Goal: Navigation & Orientation: Find specific page/section

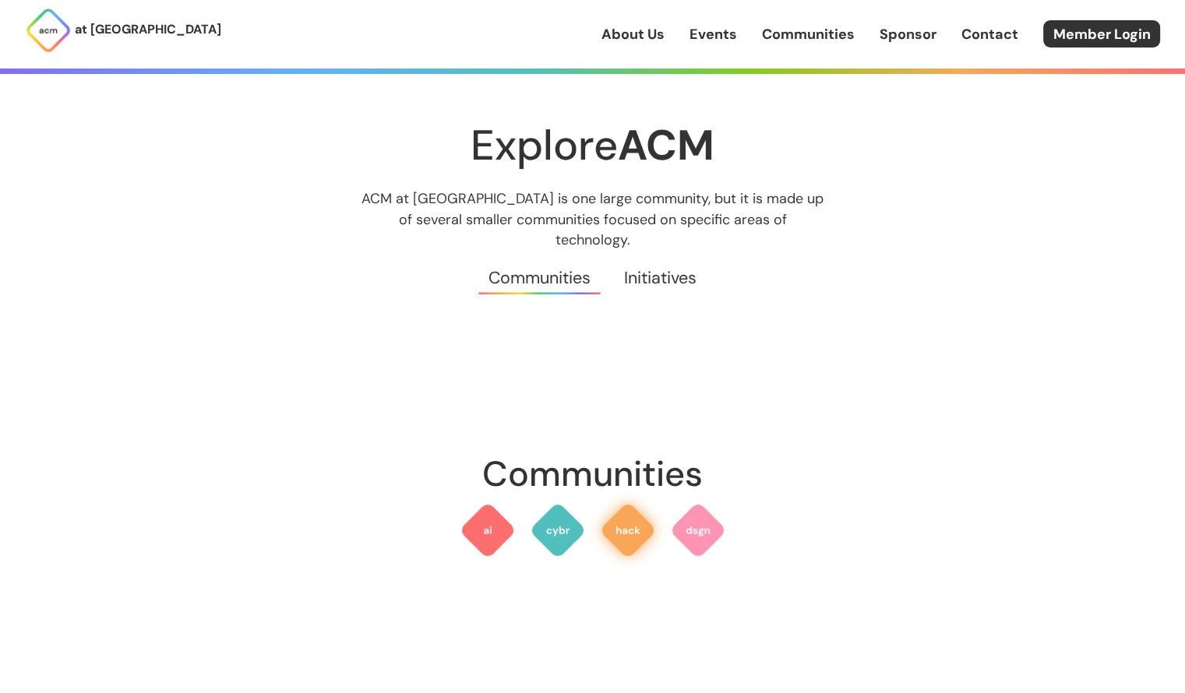
click at [608, 512] on img at bounding box center [628, 530] width 56 height 56
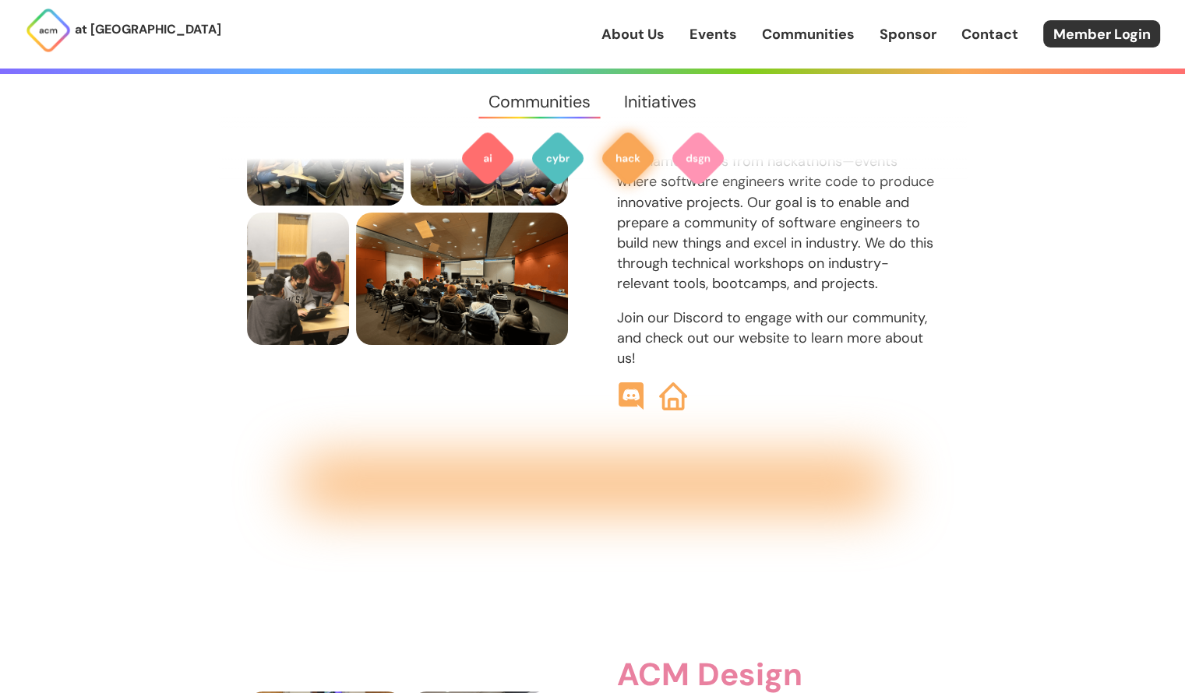
scroll to position [1935, 0]
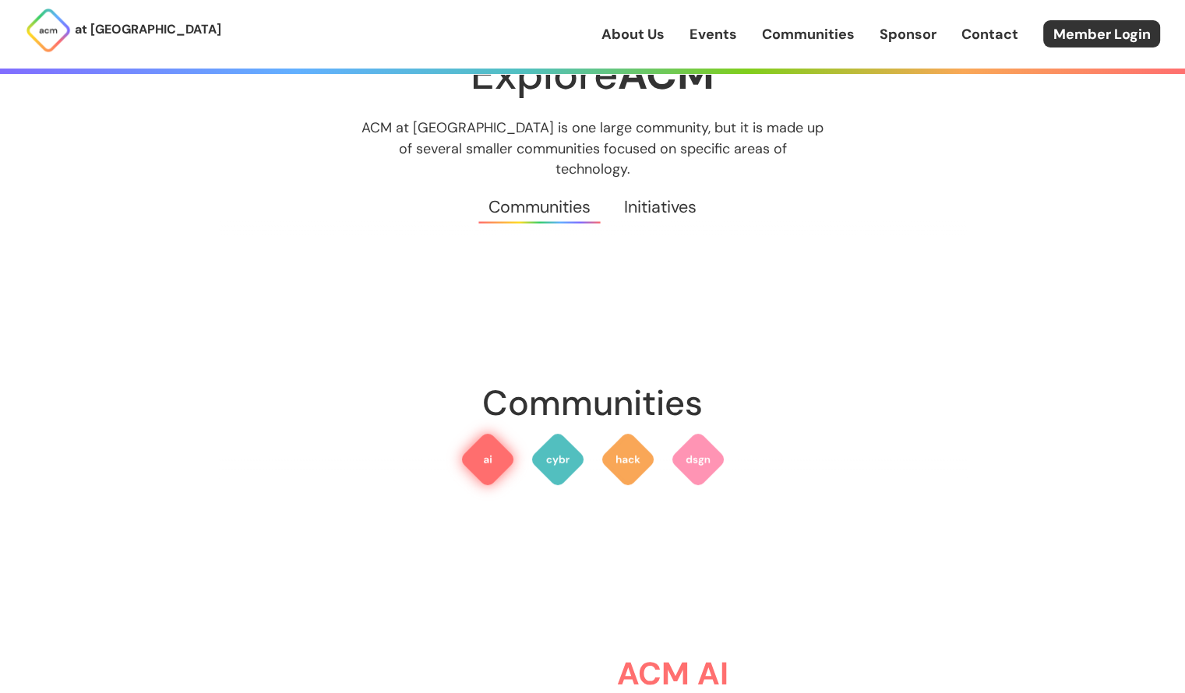
scroll to position [446, 0]
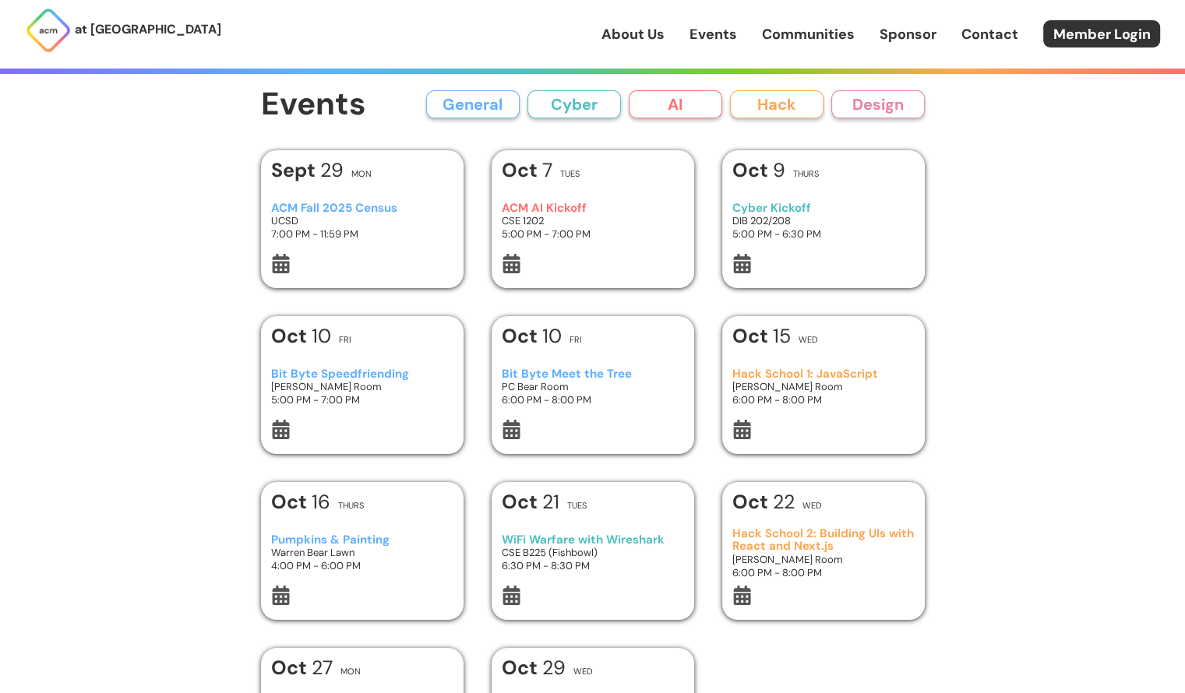
click at [714, 106] on button "AI" at bounding box center [675, 104] width 93 height 28
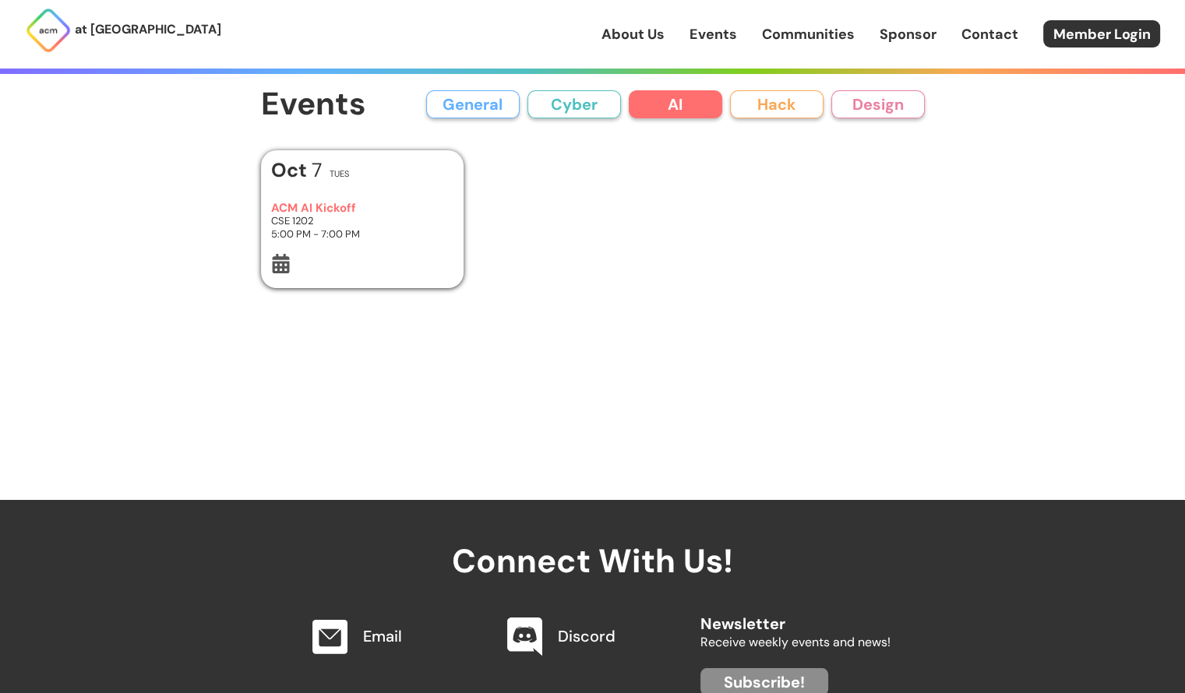
click at [756, 107] on button "Hack" at bounding box center [776, 104] width 93 height 28
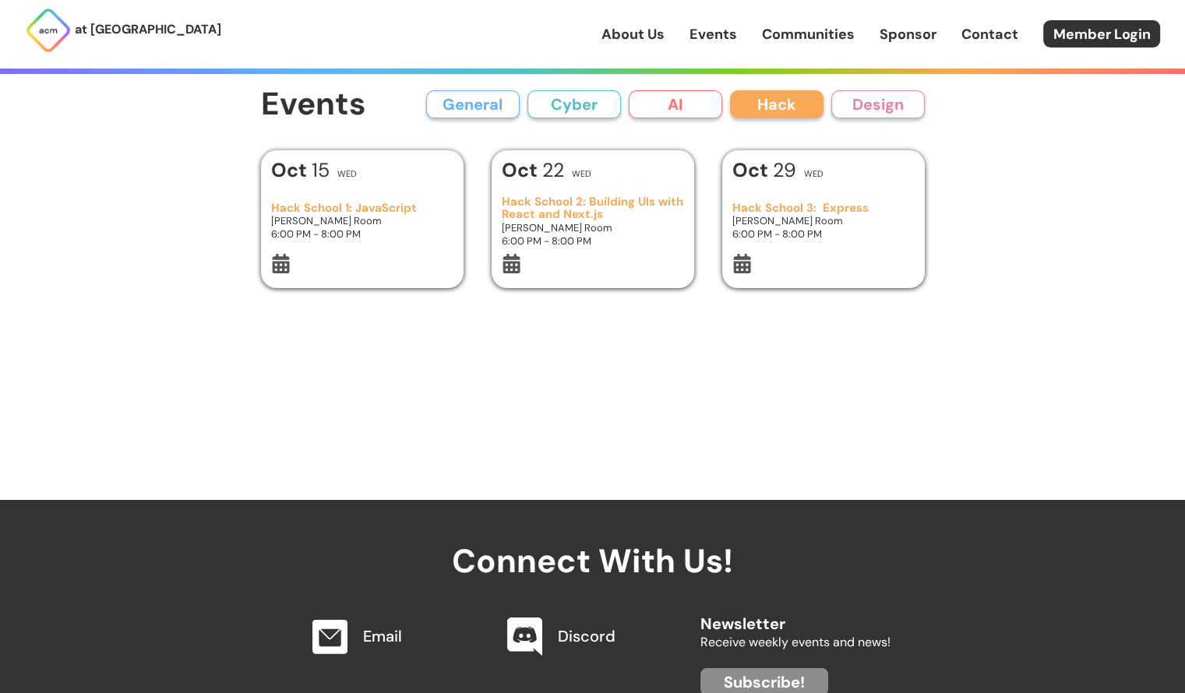
click at [675, 108] on button "AI" at bounding box center [675, 104] width 93 height 28
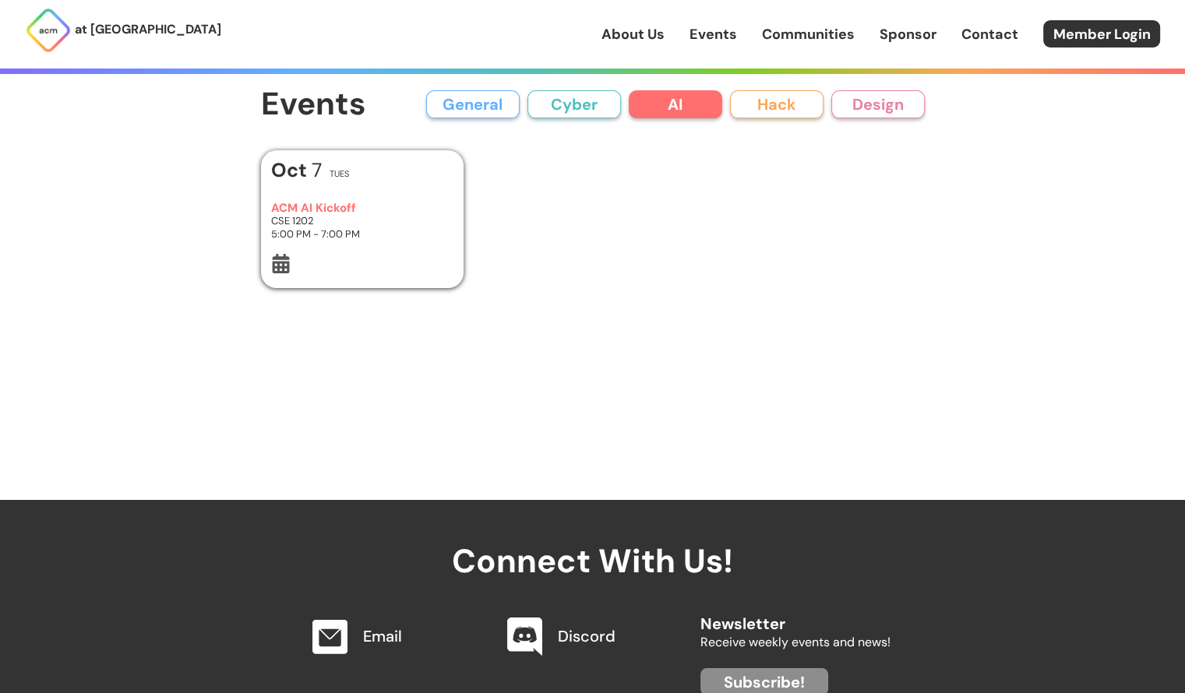
click at [747, 104] on button "Hack" at bounding box center [776, 104] width 93 height 28
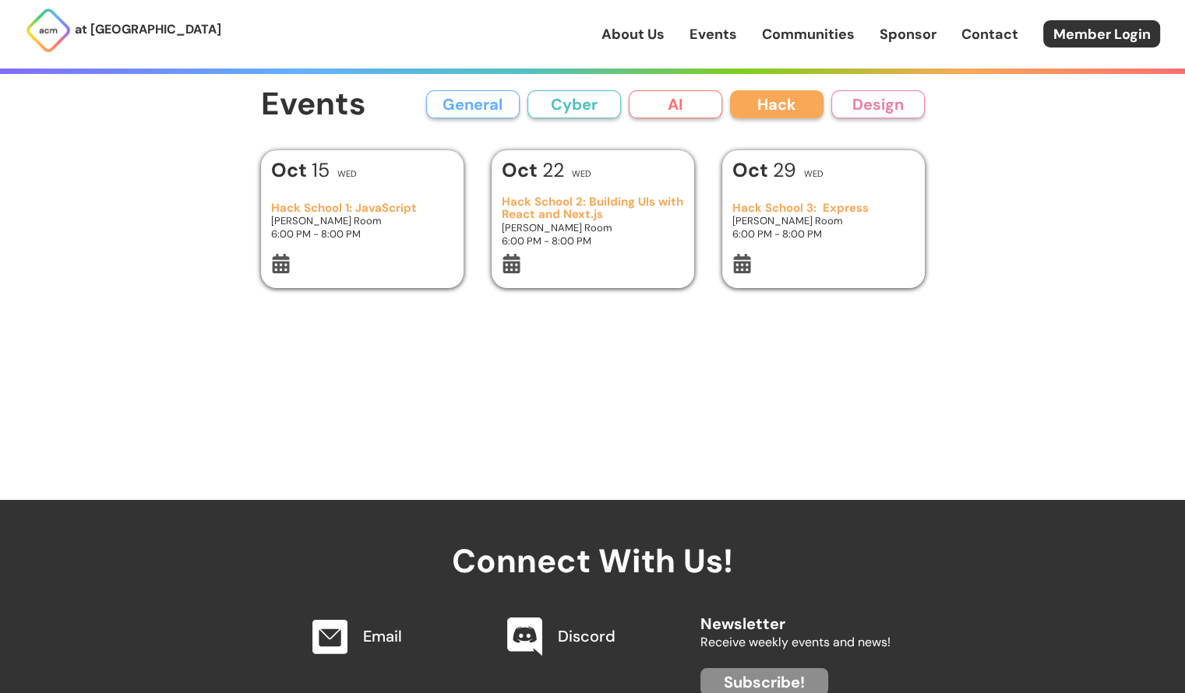
click at [844, 111] on button "Design" at bounding box center [877, 104] width 93 height 28
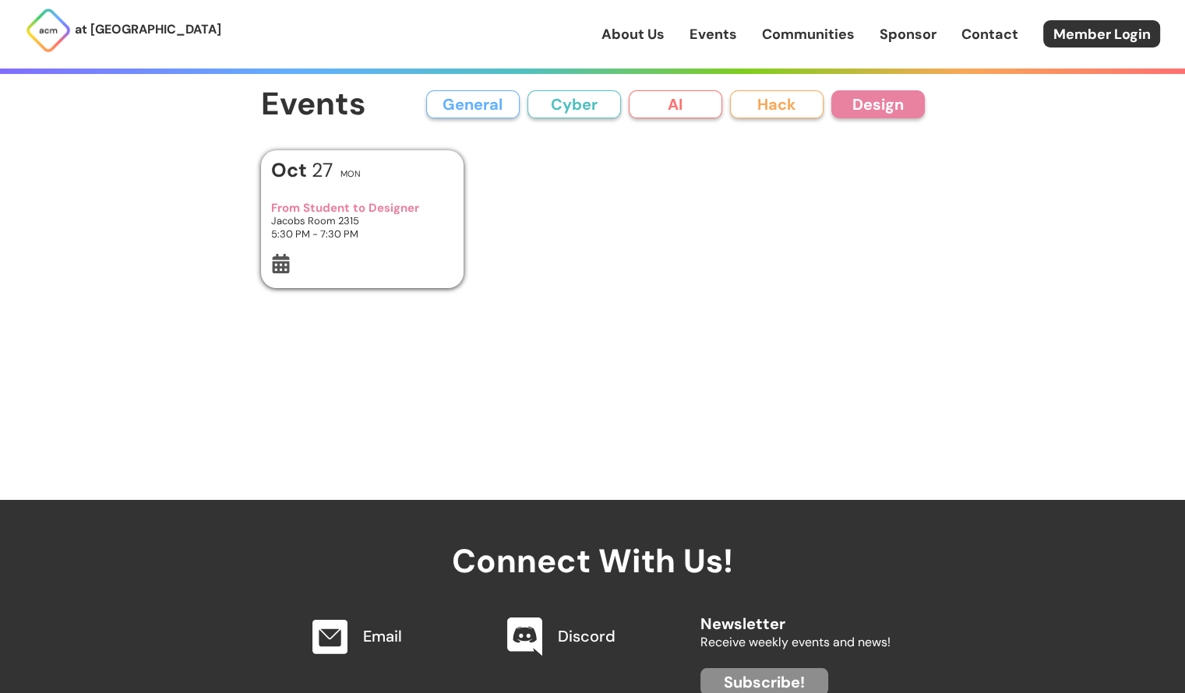
click at [798, 112] on button "Hack" at bounding box center [776, 104] width 93 height 28
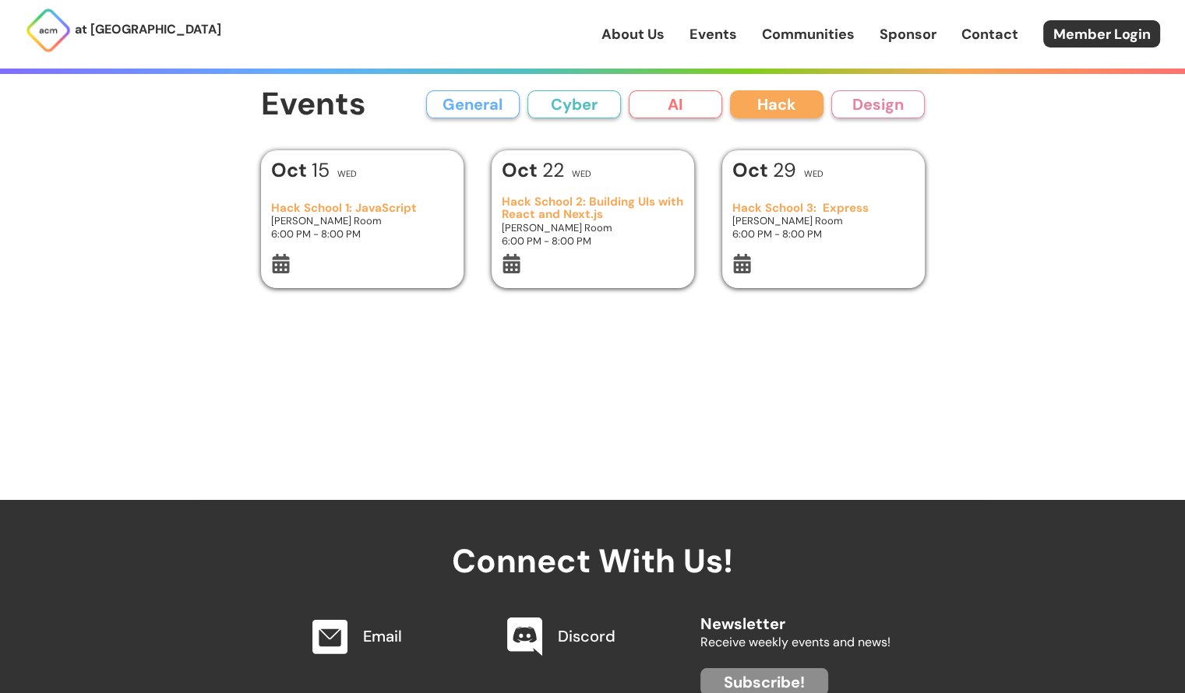
click at [700, 116] on button "AI" at bounding box center [675, 104] width 93 height 28
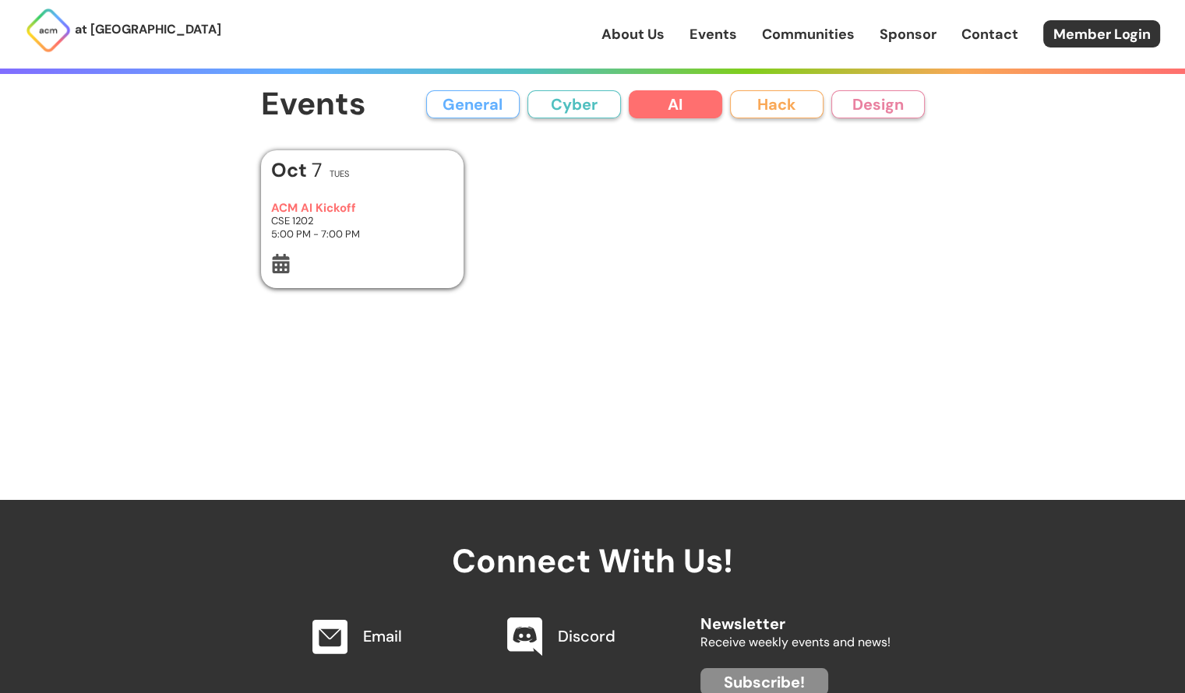
click at [758, 115] on button "Hack" at bounding box center [776, 104] width 93 height 28
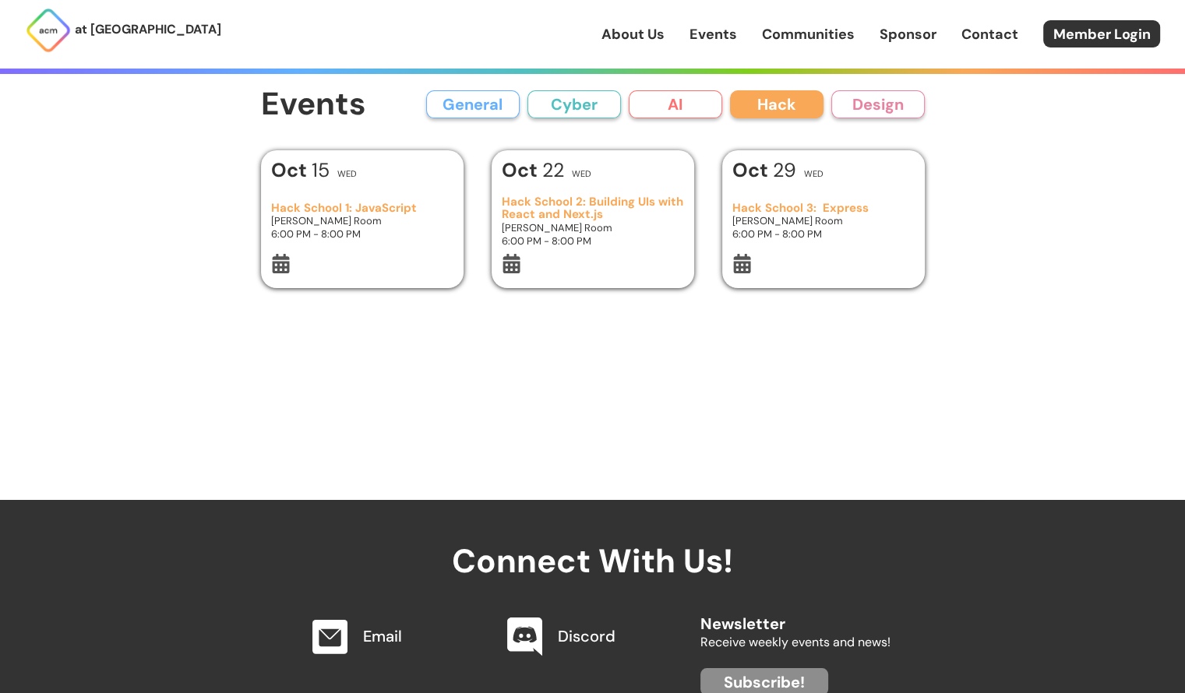
click at [714, 98] on button "AI" at bounding box center [675, 104] width 93 height 28
